Goal: Use online tool/utility

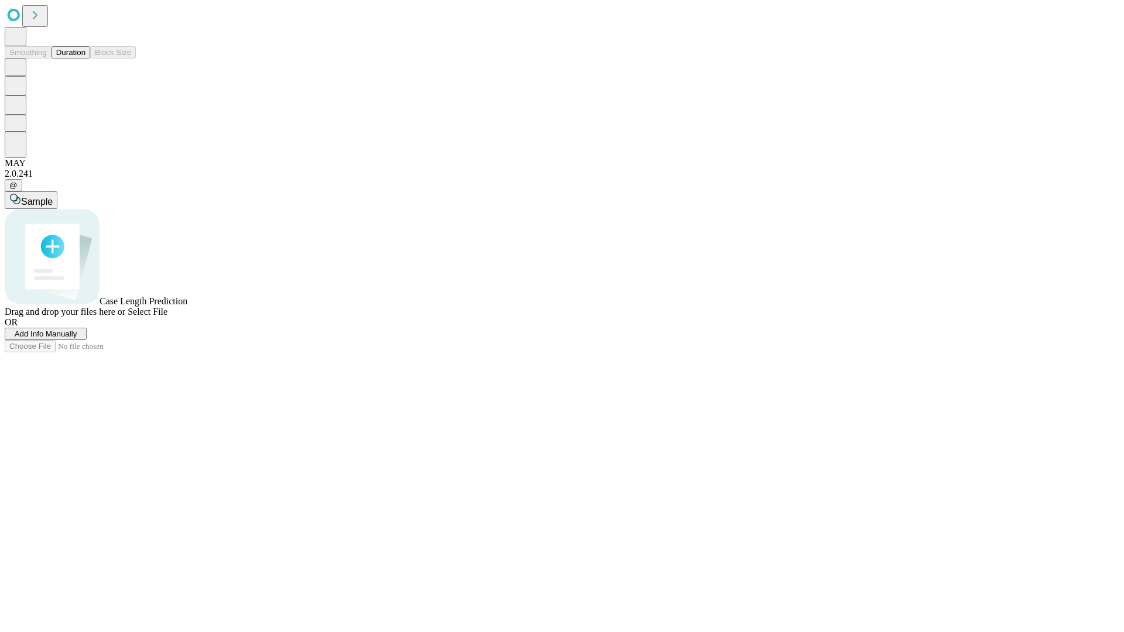
click at [85, 59] on button "Duration" at bounding box center [71, 52] width 39 height 12
click at [53, 197] on span "Sample" at bounding box center [37, 202] width 32 height 10
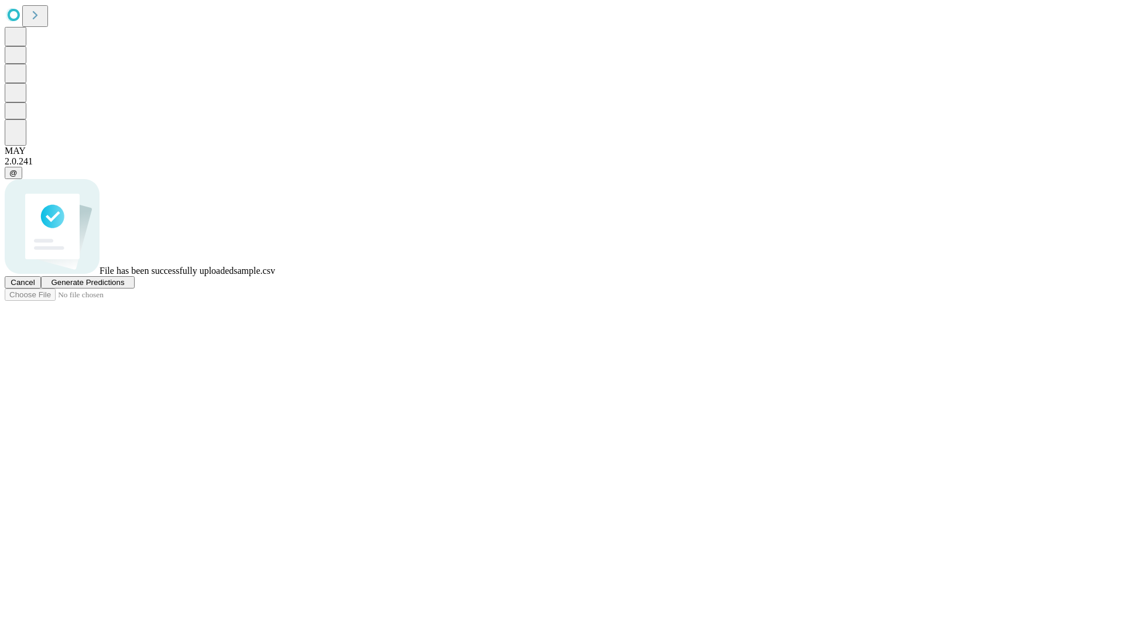
click at [124, 287] on span "Generate Predictions" at bounding box center [87, 282] width 73 height 9
